Goal: Find specific page/section: Find specific page/section

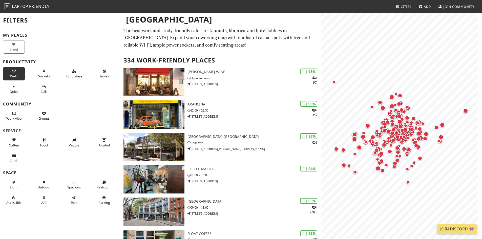
click at [10, 71] on button "Wi-Fi" at bounding box center [14, 73] width 22 height 13
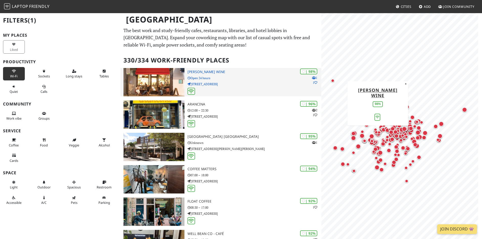
click at [240, 83] on p "305 Westbourne Grove" at bounding box center [254, 84] width 134 height 5
click at [258, 83] on p "305 Westbourne Grove" at bounding box center [254, 84] width 134 height 5
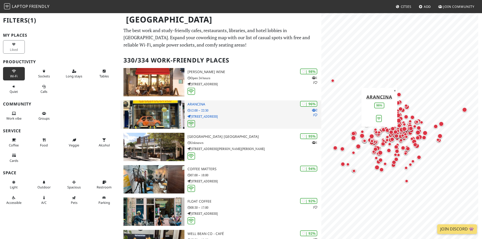
click at [224, 114] on p "19 Pembridge Road" at bounding box center [254, 116] width 134 height 5
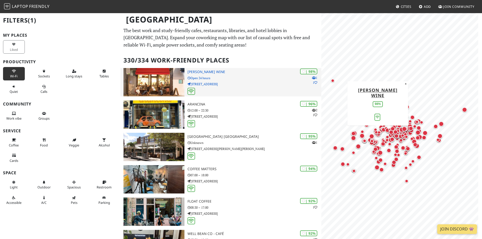
click at [208, 70] on h3 "[PERSON_NAME] Wine" at bounding box center [254, 72] width 134 height 4
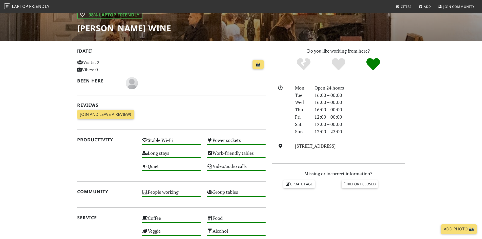
scroll to position [78, 0]
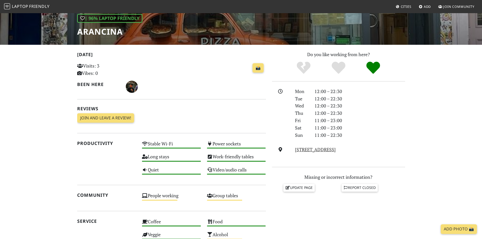
scroll to position [76, 0]
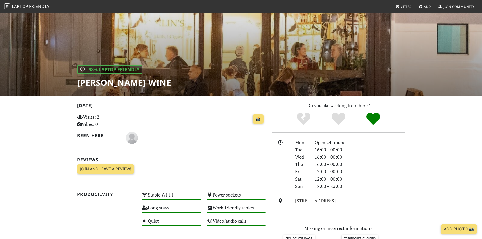
scroll to position [51, 0]
